Goal: Task Accomplishment & Management: Manage account settings

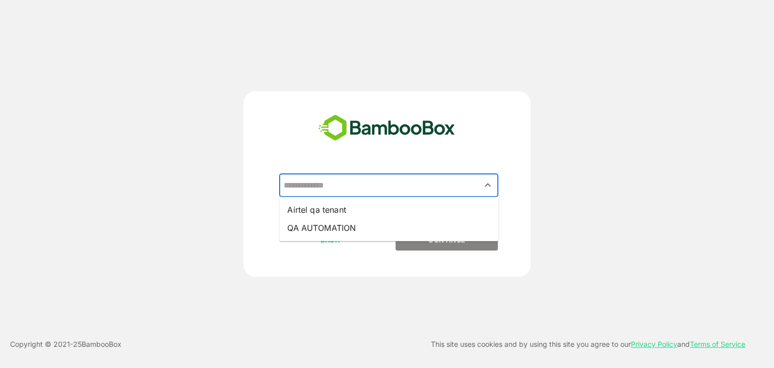
click at [394, 186] on input "text" at bounding box center [388, 185] width 215 height 19
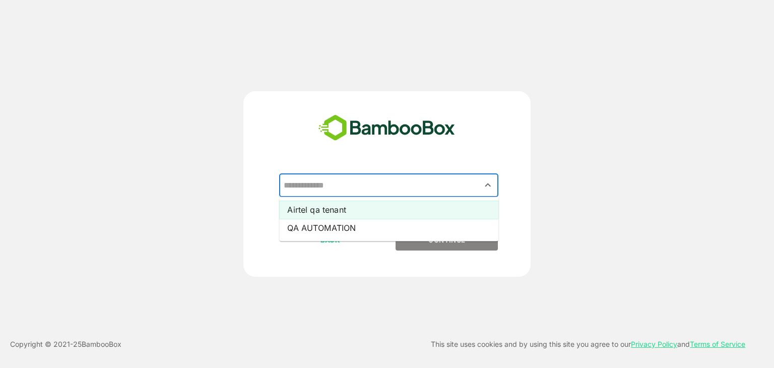
click at [392, 212] on li "Airtel qa tenant" at bounding box center [388, 210] width 219 height 18
type input "**********"
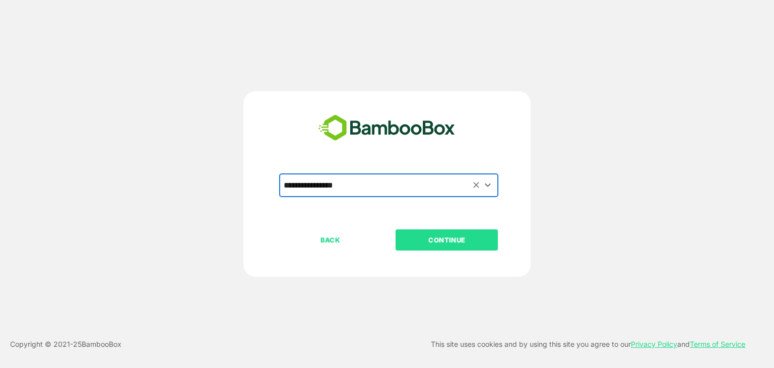
click at [428, 239] on p "CONTINUE" at bounding box center [447, 239] width 101 height 11
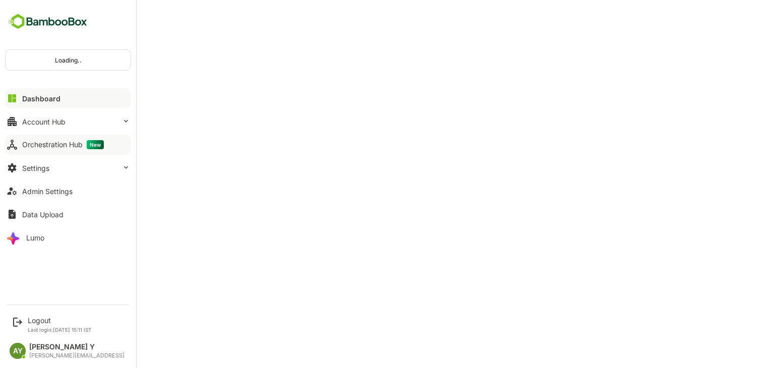
click at [67, 151] on button "Orchestration Hub New" at bounding box center [68, 145] width 126 height 20
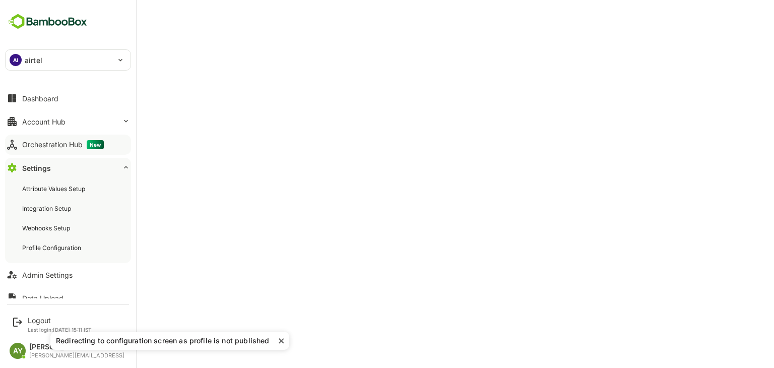
click at [36, 143] on div "Orchestration Hub New" at bounding box center [63, 144] width 82 height 9
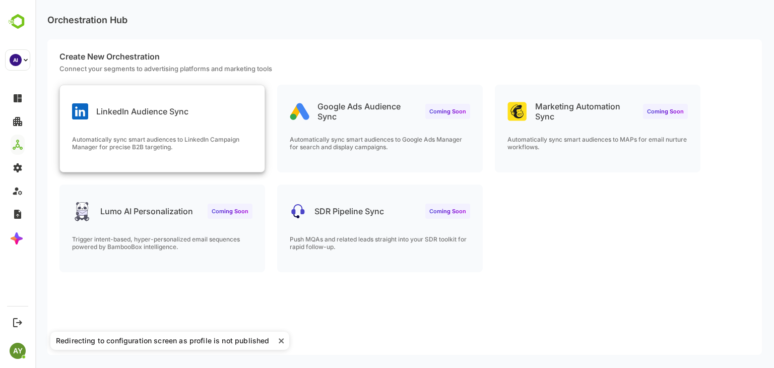
click at [99, 103] on div "LinkedIn Audience Sync" at bounding box center [130, 111] width 116 height 16
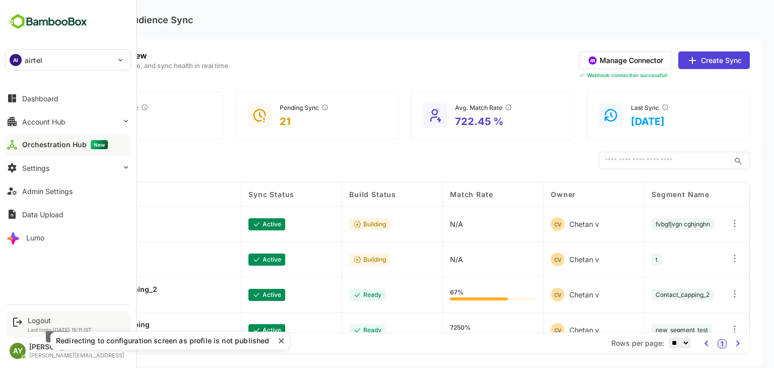
click at [49, 321] on div "Logout" at bounding box center [60, 320] width 64 height 9
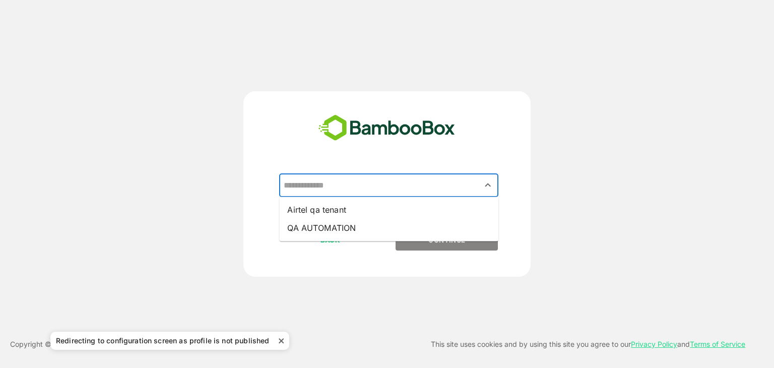
click at [391, 181] on input "text" at bounding box center [388, 185] width 215 height 19
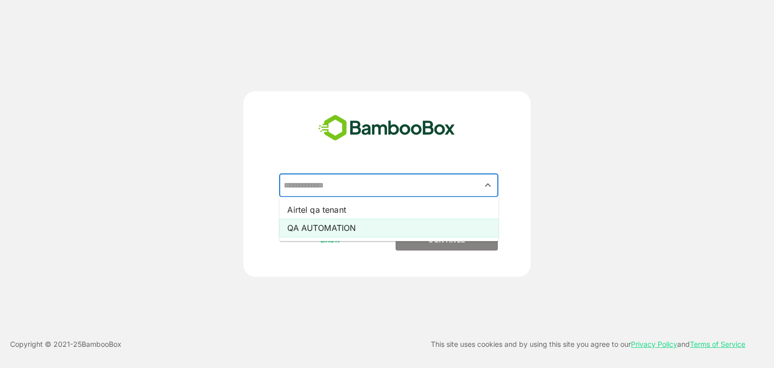
click at [381, 220] on li "QA AUTOMATION" at bounding box center [388, 228] width 219 height 18
type input "**********"
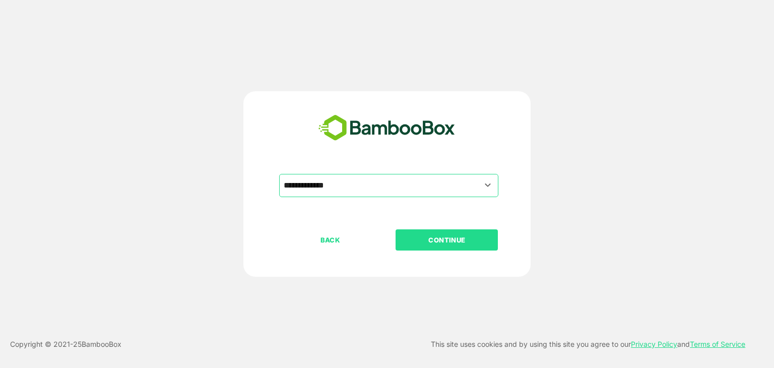
click at [437, 242] on p "CONTINUE" at bounding box center [447, 239] width 101 height 11
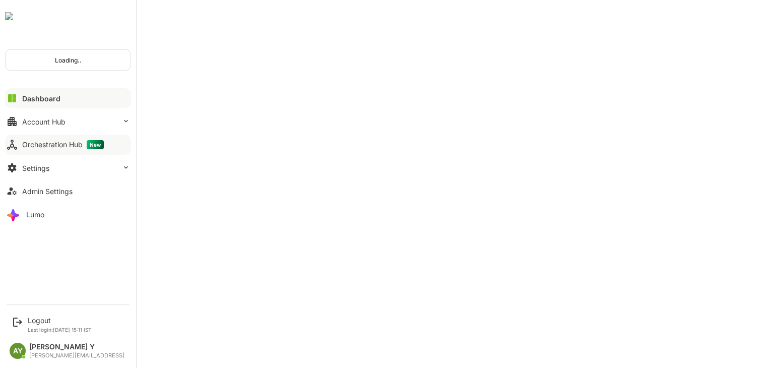
click at [75, 150] on button "Orchestration Hub New" at bounding box center [68, 145] width 126 height 20
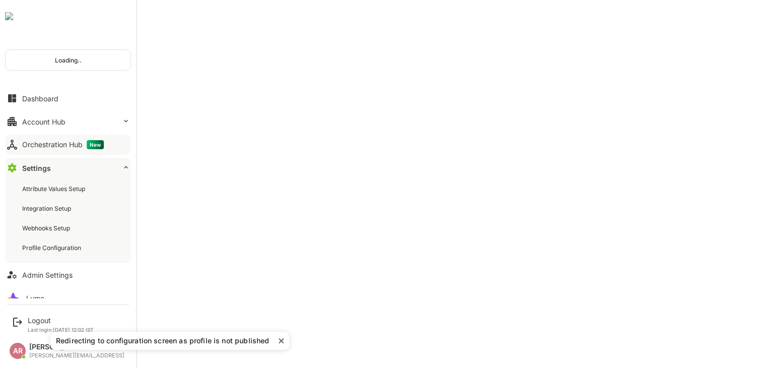
click at [52, 148] on div "Orchestration Hub New" at bounding box center [63, 144] width 82 height 9
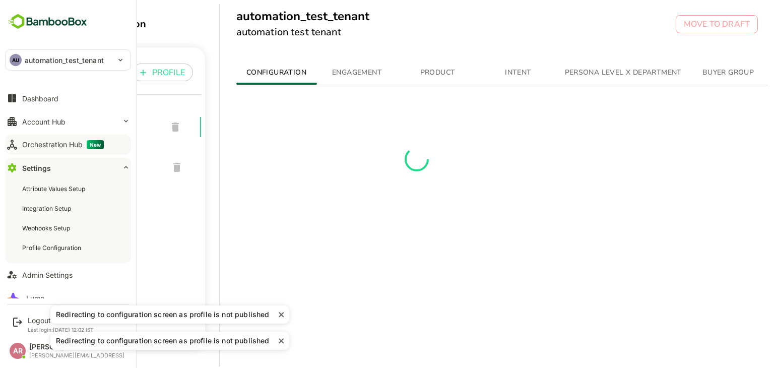
click at [18, 136] on button "Orchestration Hub New" at bounding box center [68, 145] width 126 height 20
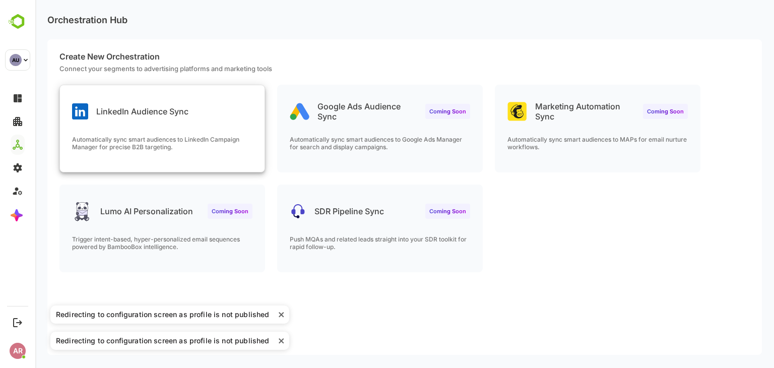
click at [147, 146] on p "Automatically sync smart audiences to LinkedIn Campaign Manager for precise B2B…" at bounding box center [162, 143] width 180 height 15
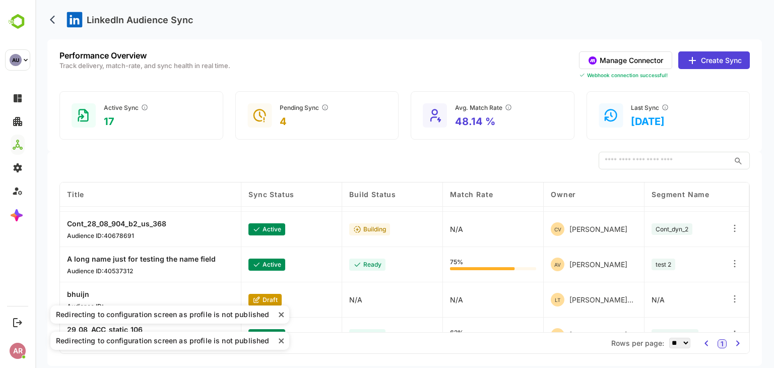
scroll to position [171, 0]
click at [276, 344] on div "Redirecting to configuration screen as profile is not published" at bounding box center [166, 341] width 223 height 10
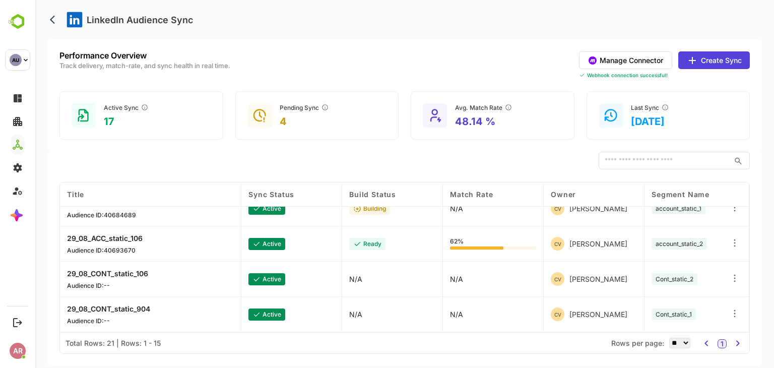
scroll to position [0, 0]
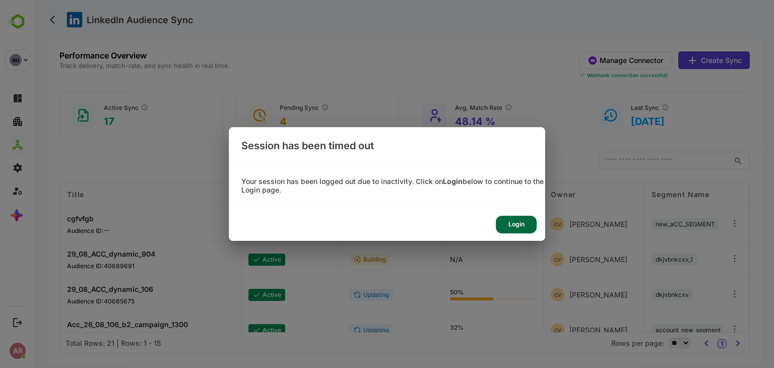
click at [514, 229] on div "Login" at bounding box center [516, 225] width 41 height 18
